Goal: Task Accomplishment & Management: Complete application form

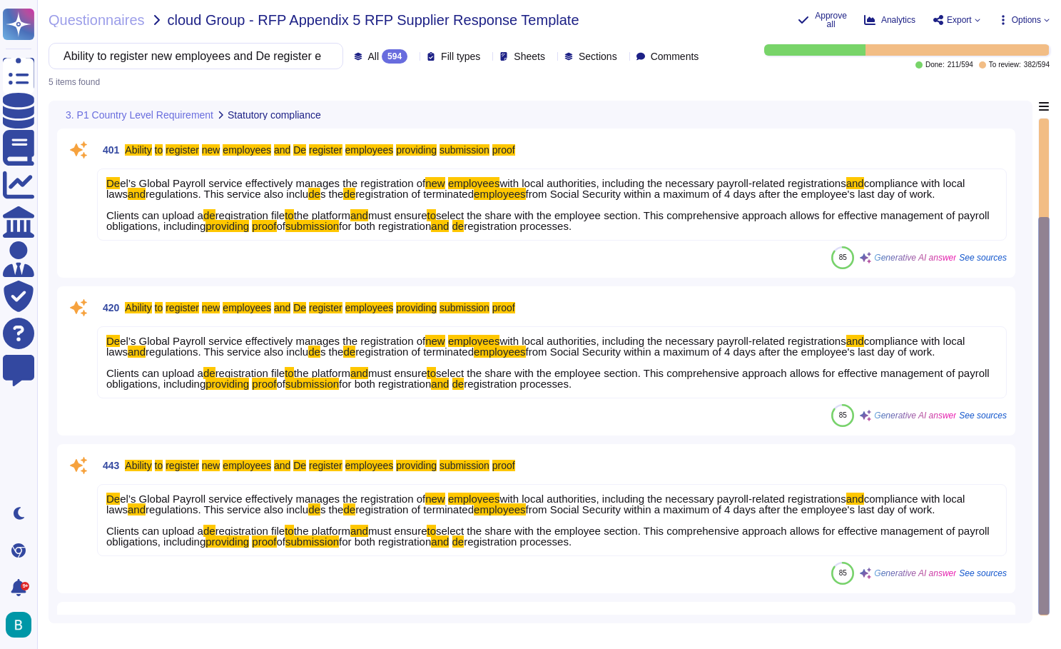
scroll to position [339, 0]
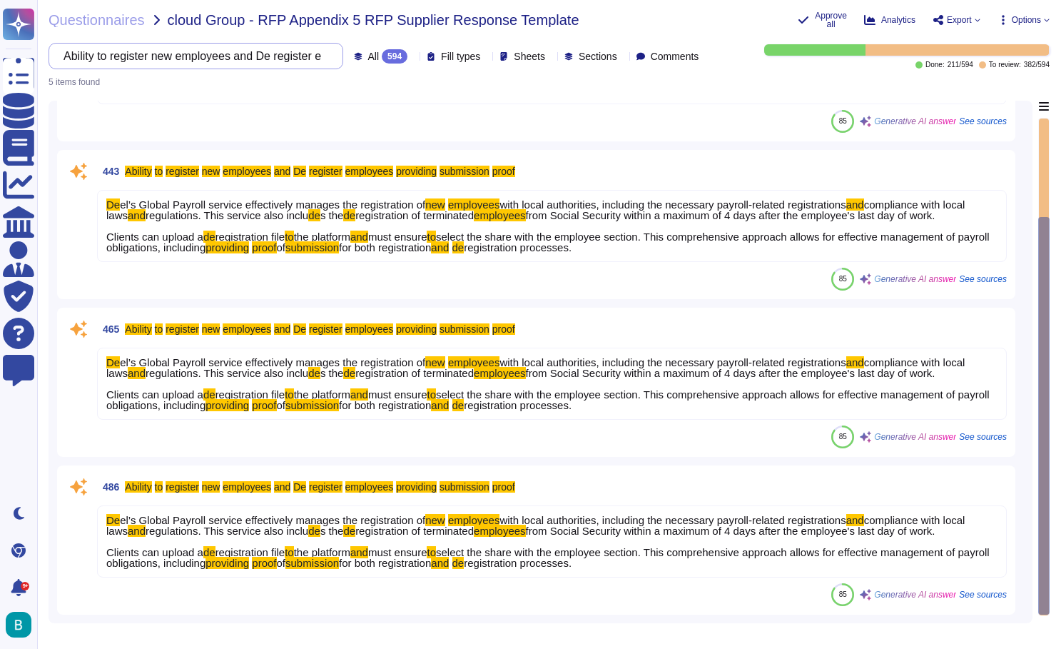
click at [236, 55] on input "Ability to register new employees and De register employees providing submissio…" at bounding box center [192, 56] width 272 height 25
paste input "have an employee call with the ICP in Local language (20 Mins Max)"
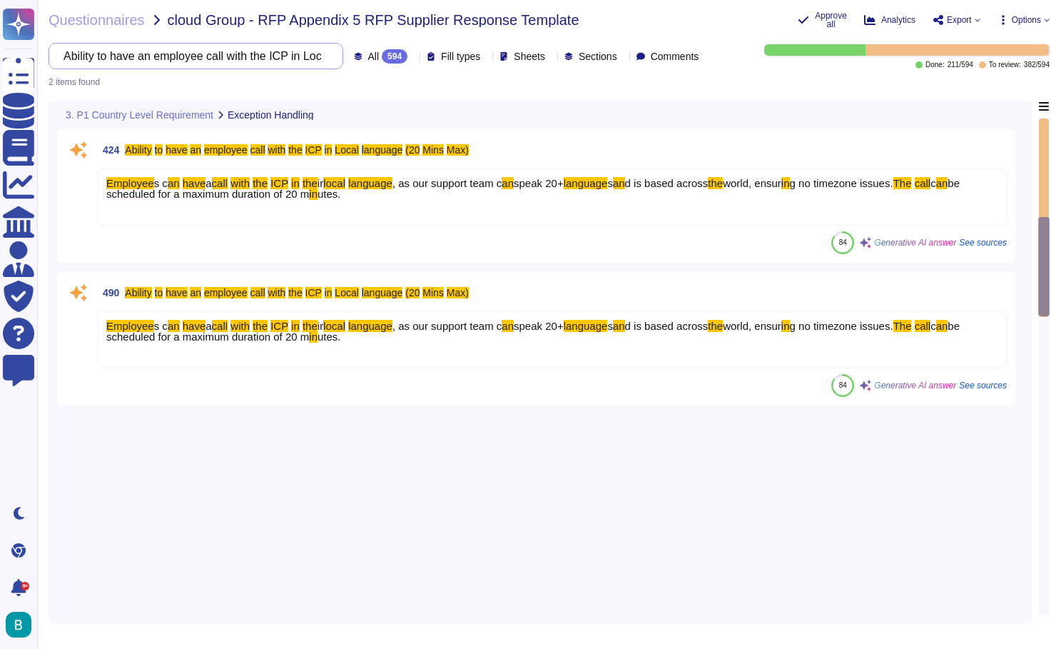
scroll to position [0, 0]
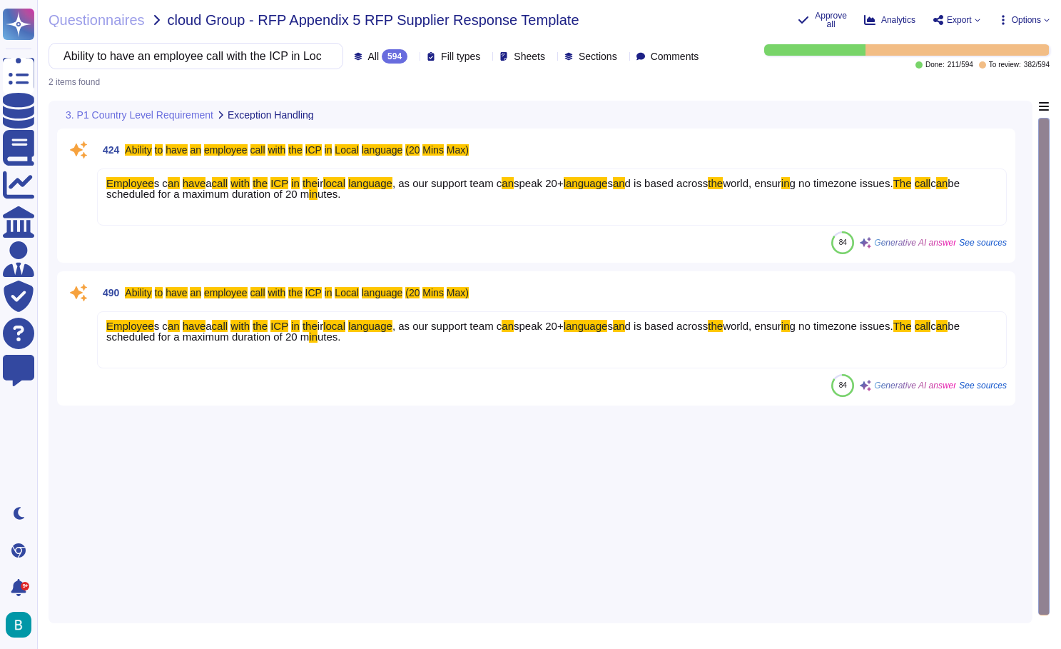
type input "Ability to have an employee call with the ICP in Local language (20 Mins Max)"
click at [666, 19] on div "Questionnaires cloud Group - RFP Appendix 5 RFP Supplier Response Template" at bounding box center [418, 19] width 738 height 17
click at [904, 194] on div "Employee s c an have a call with the ICP in the ir local language , as our supp…" at bounding box center [552, 196] width 910 height 57
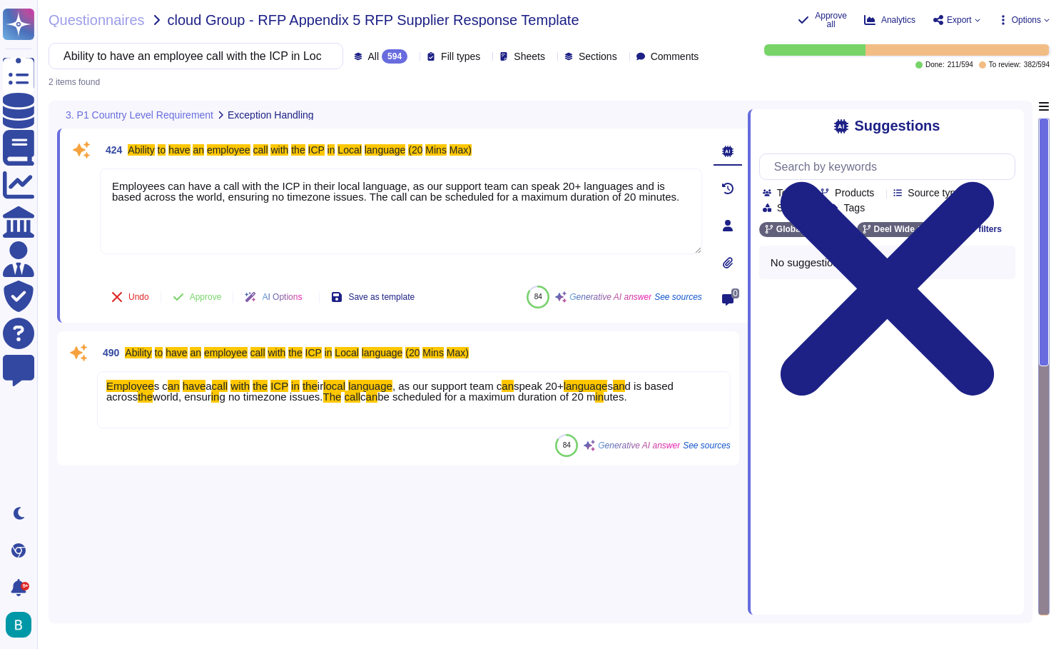
type textarea "Employees can have a call with the ICP in their local language, as our support …"
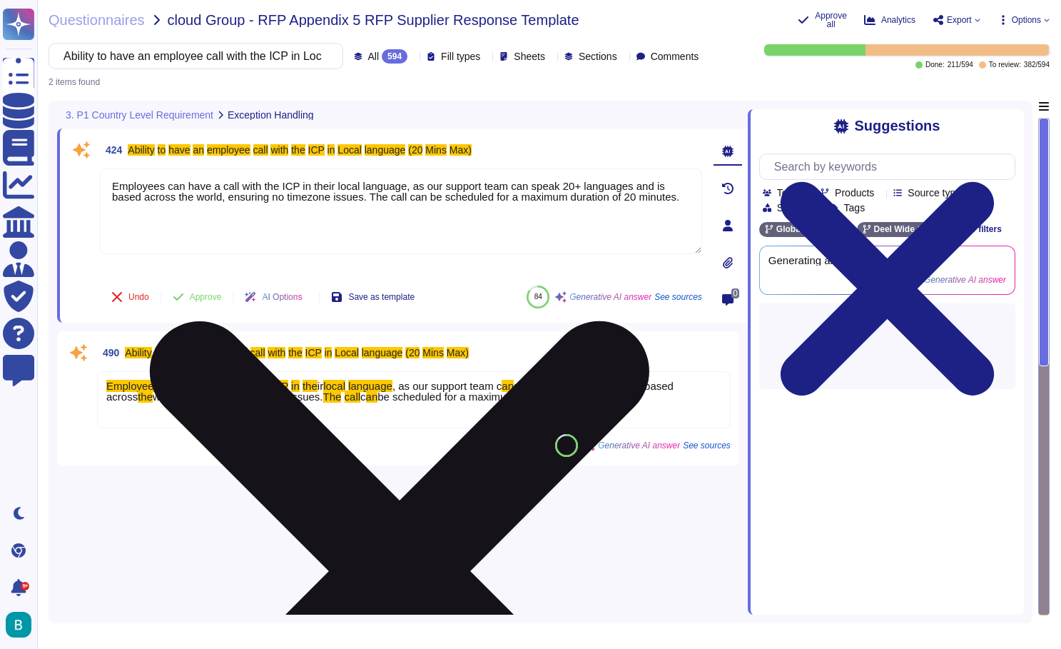
click at [409, 194] on textarea "Employees can have a call with the ICP in their local language, as our support …" at bounding box center [401, 211] width 602 height 86
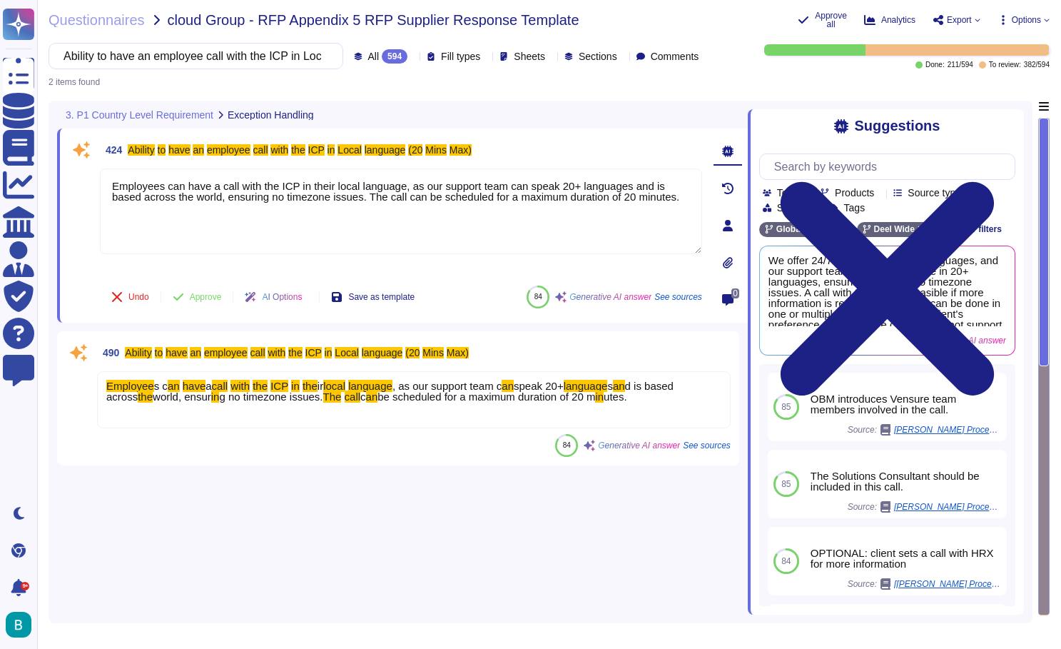
click at [400, 4] on div "Questionnaires cloud Group - RFP Appendix 5 RFP Supplier Response Template Appr…" at bounding box center [549, 324] width 1024 height 649
